Goal: Check status: Check status

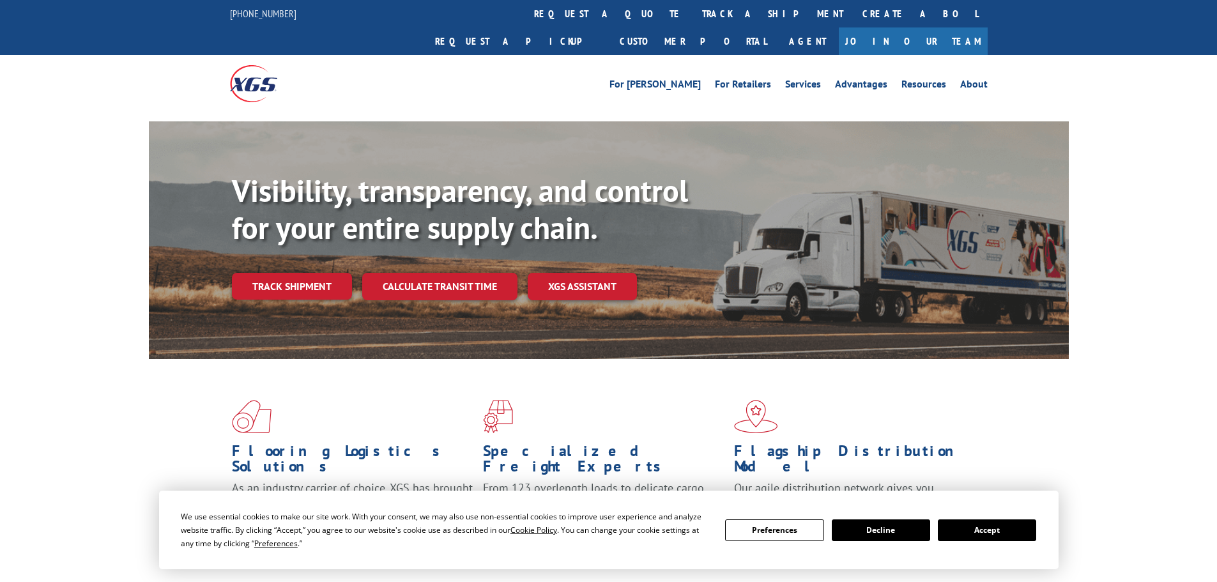
click at [298, 278] on div "Visibility, transparency, and control for your entire supply chain. Track shipm…" at bounding box center [650, 261] width 837 height 178
click at [316, 273] on link "Track shipment" at bounding box center [292, 286] width 120 height 27
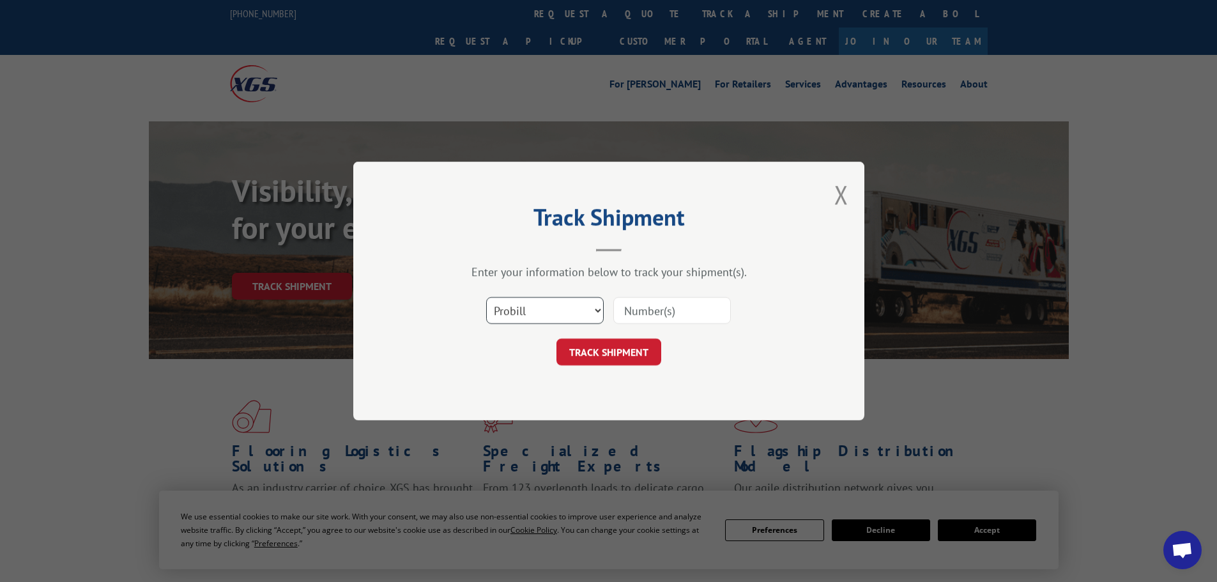
drag, startPoint x: 521, startPoint y: 308, endPoint x: 512, endPoint y: 309, distance: 9.0
click at [521, 308] on select "Select category... Probill BOL PO" at bounding box center [545, 310] width 118 height 27
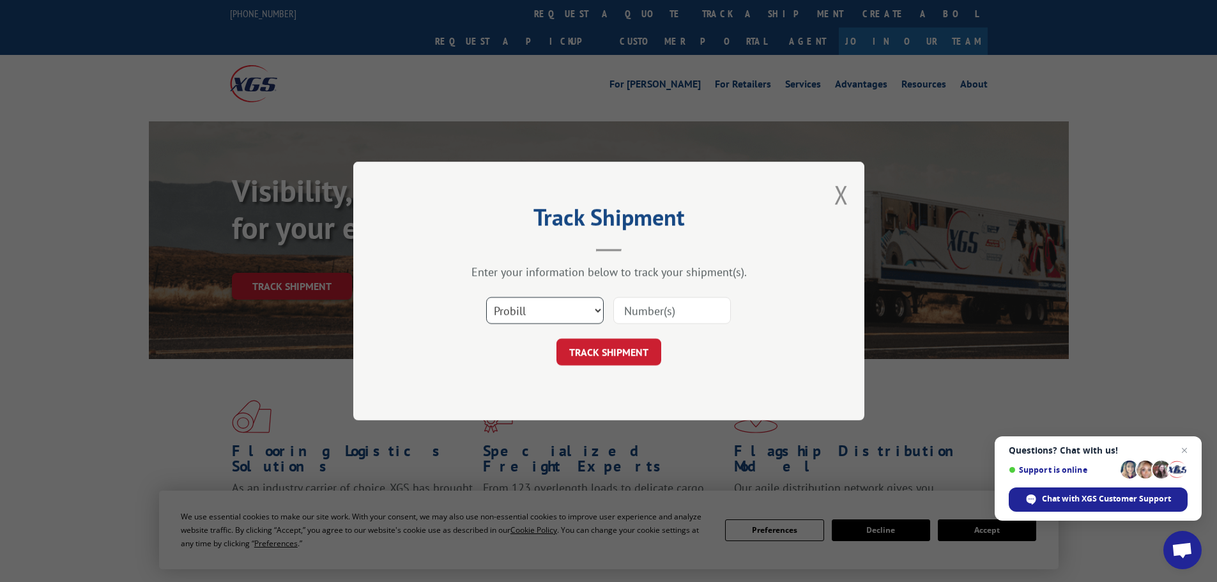
select select "po"
click at [486, 297] on select "Select category... Probill BOL PO" at bounding box center [545, 310] width 118 height 27
paste input "29522182"
type input "29522182"
click at [616, 349] on button "TRACK SHIPMENT" at bounding box center [608, 352] width 105 height 27
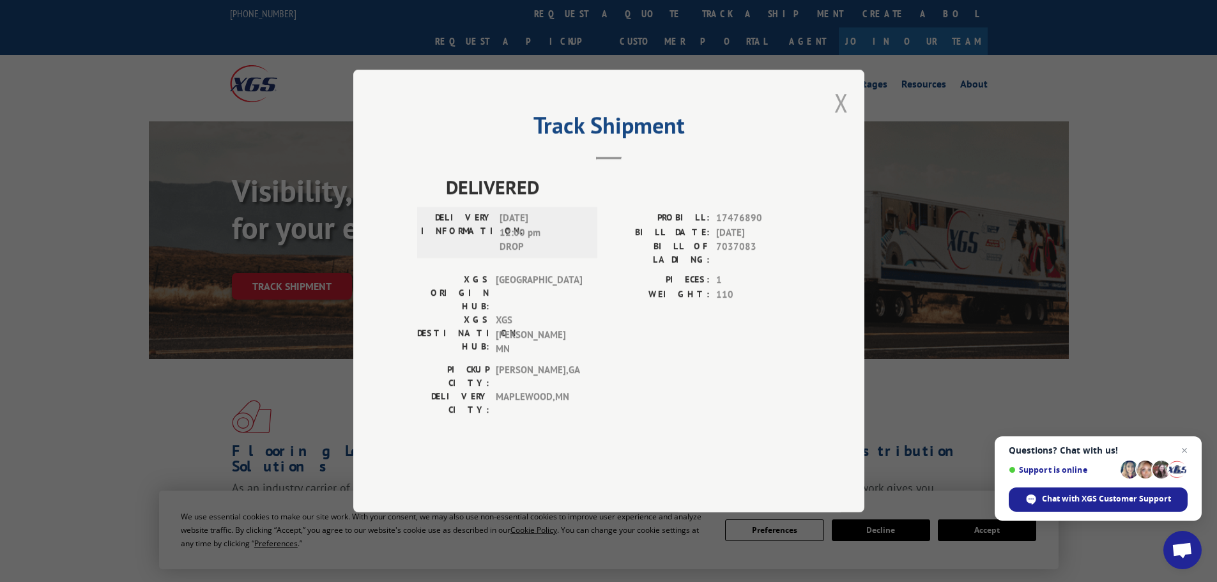
click at [836, 119] on button "Close modal" at bounding box center [841, 103] width 14 height 34
